Goal: Task Accomplishment & Management: Use online tool/utility

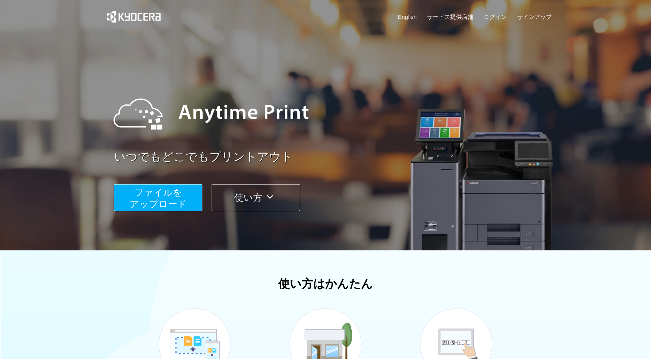
click at [154, 191] on span "ファイルを ​​アップロード" at bounding box center [158, 198] width 57 height 22
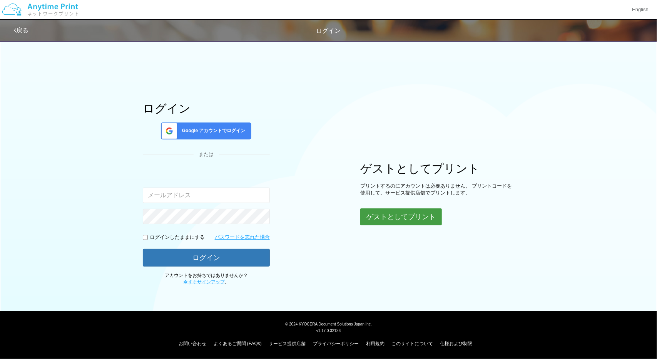
click at [416, 220] on button "ゲストとしてプリント" at bounding box center [401, 216] width 82 height 17
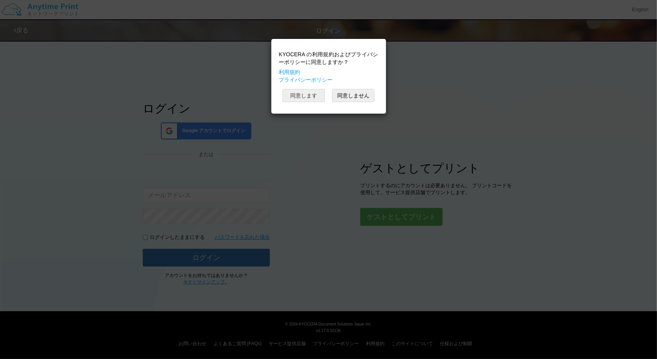
click at [309, 96] on button "同意します" at bounding box center [303, 95] width 42 height 13
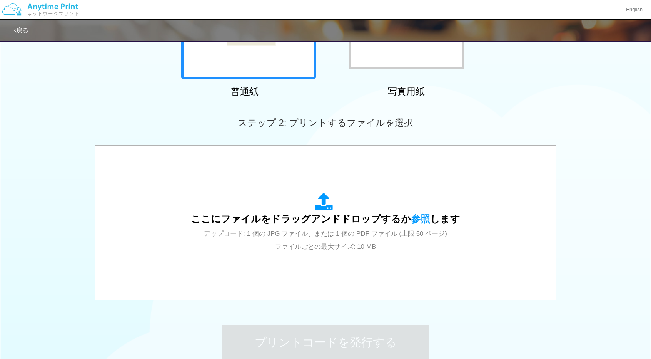
scroll to position [154, 0]
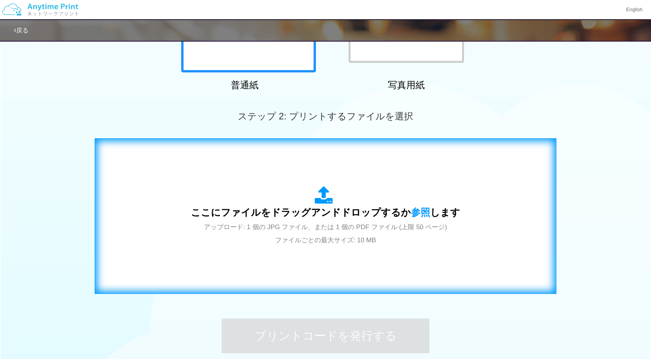
click at [315, 202] on icon at bounding box center [326, 195] width 22 height 19
click at [322, 196] on icon at bounding box center [326, 195] width 22 height 19
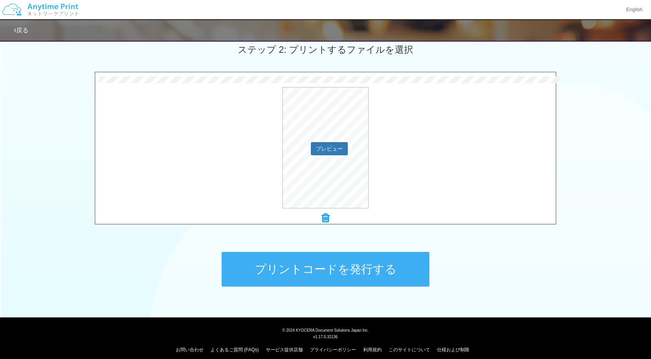
scroll to position [226, 0]
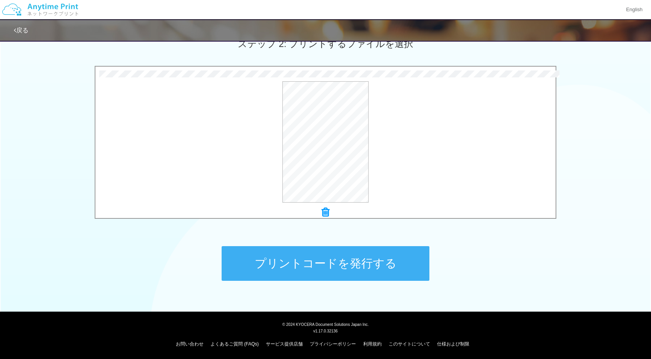
click at [358, 261] on button "プリントコードを発行する" at bounding box center [326, 263] width 208 height 35
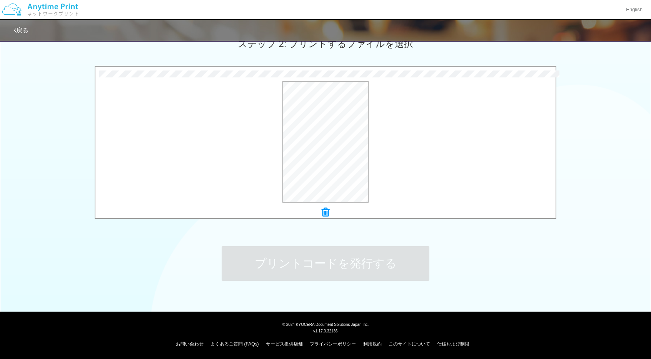
scroll to position [0, 0]
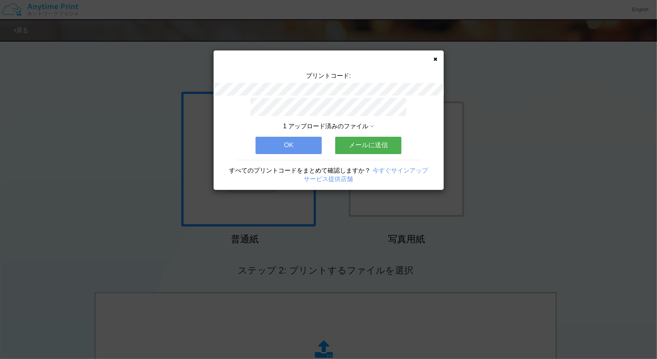
click at [302, 138] on button "OK" at bounding box center [288, 145] width 66 height 17
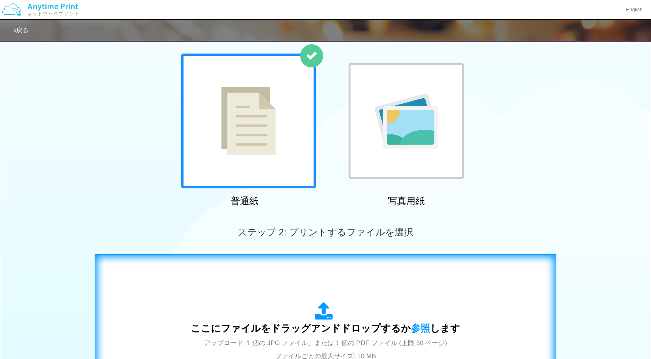
scroll to position [154, 0]
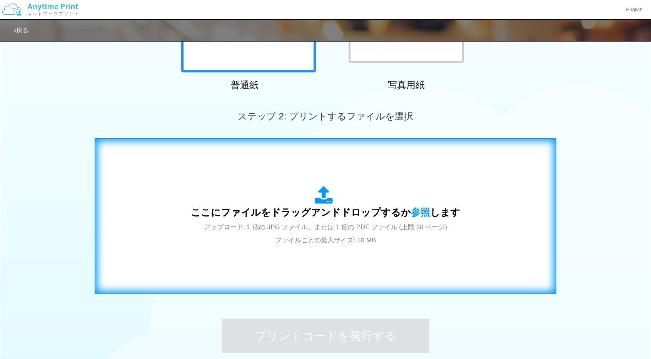
click at [332, 198] on icon at bounding box center [326, 195] width 22 height 19
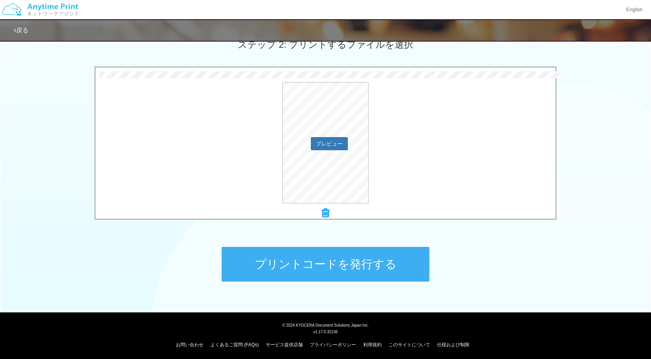
scroll to position [226, 0]
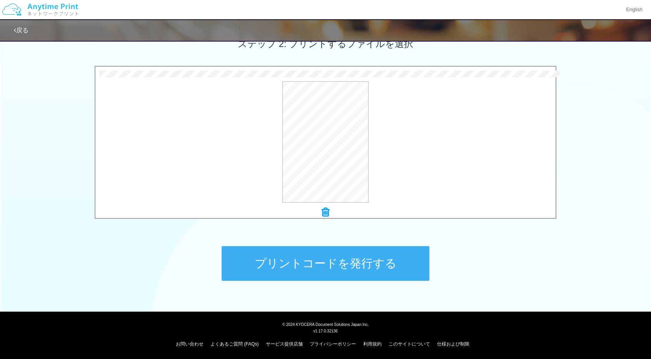
click at [340, 267] on button "プリントコードを発行する" at bounding box center [326, 263] width 208 height 35
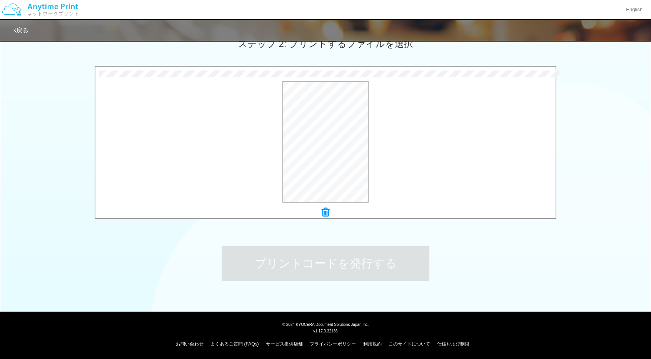
scroll to position [0, 0]
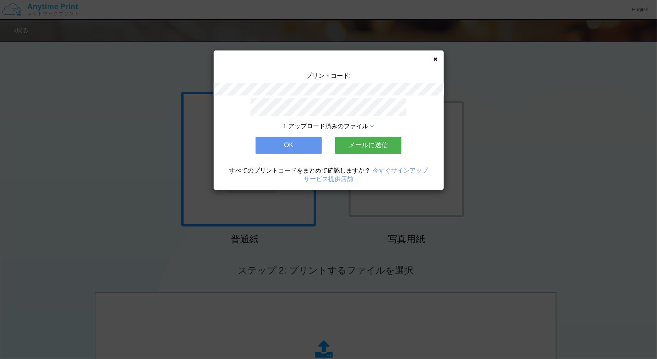
click at [85, 63] on div "プリントコード: 1 アップロード済みのファイル OK メールに送信 すべてのプリントコードをまとめて確認しますか？ 今すぐサインアップ サービス提供店舗" at bounding box center [328, 179] width 657 height 359
click at [437, 59] on icon at bounding box center [436, 59] width 4 height 5
